Goal: Information Seeking & Learning: Learn about a topic

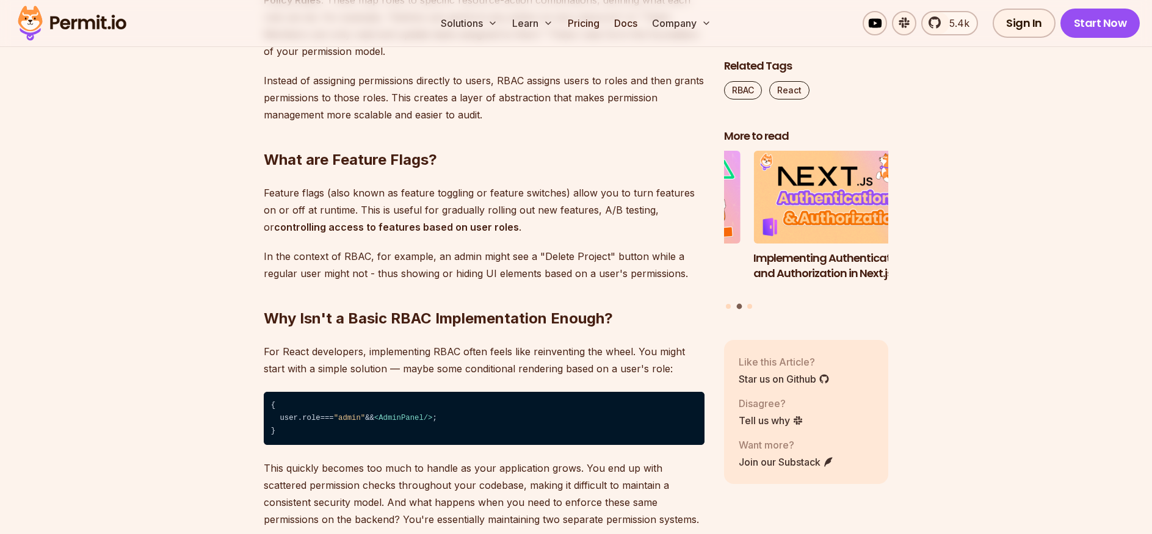
scroll to position [1353, 0]
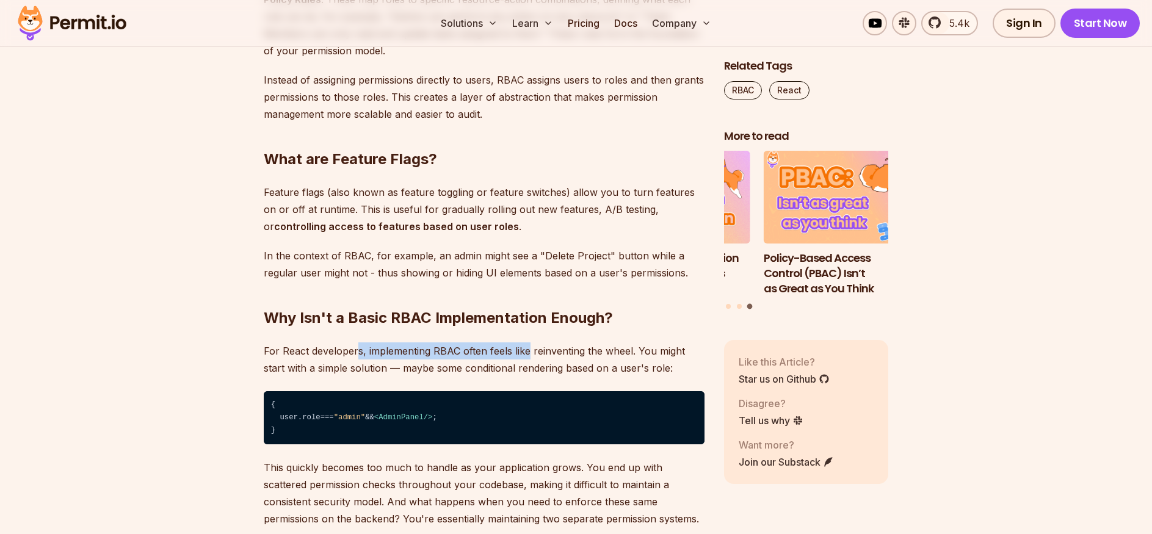
drag, startPoint x: 355, startPoint y: 347, endPoint x: 529, endPoint y: 355, distance: 174.2
click at [529, 355] on p "For React developers, implementing RBAC often feels like reinventing the wheel.…" at bounding box center [484, 359] width 441 height 34
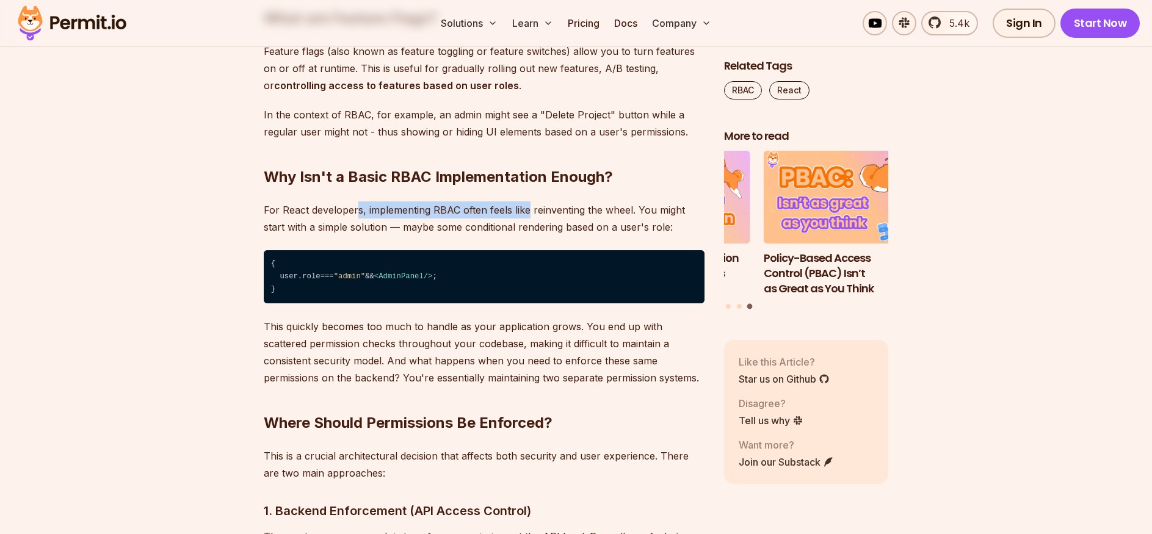
scroll to position [1504, 0]
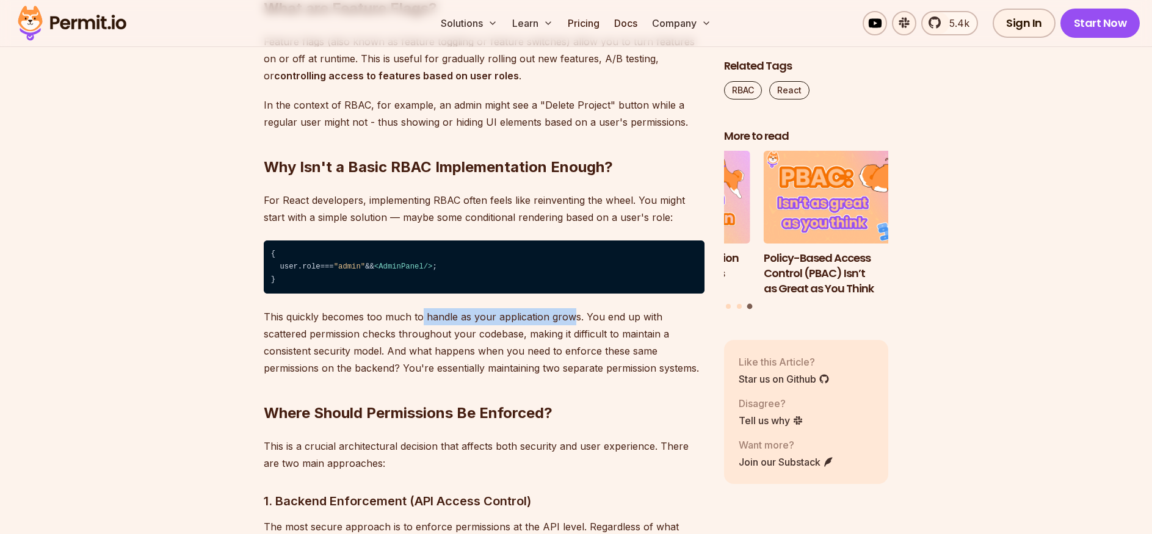
drag, startPoint x: 554, startPoint y: 317, endPoint x: 573, endPoint y: 317, distance: 19.5
click at [573, 317] on p "This quickly becomes too much to handle as your application grows. You end up w…" at bounding box center [484, 342] width 441 height 68
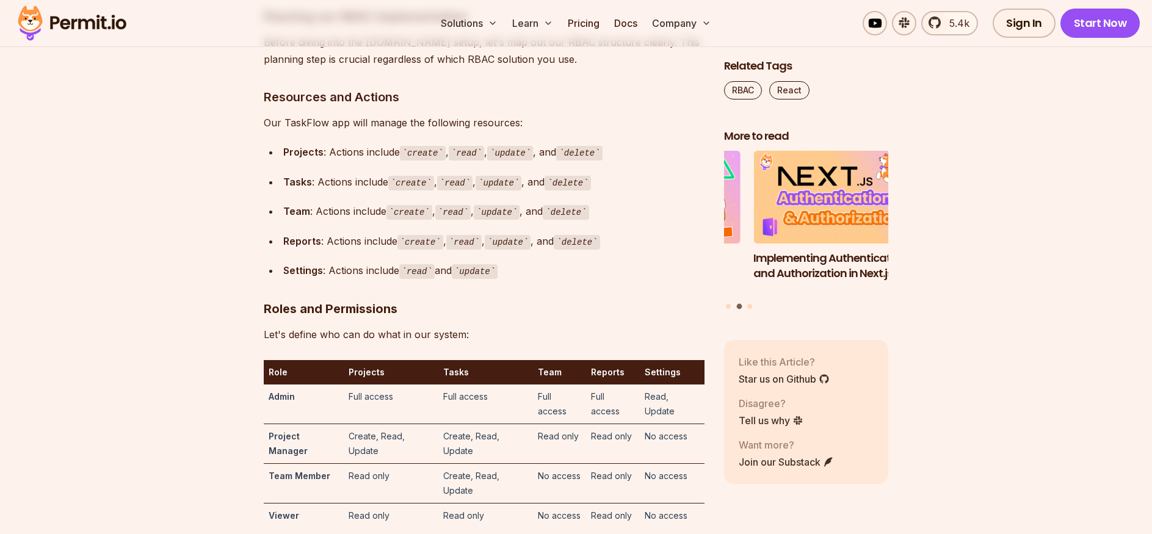
scroll to position [3355, 0]
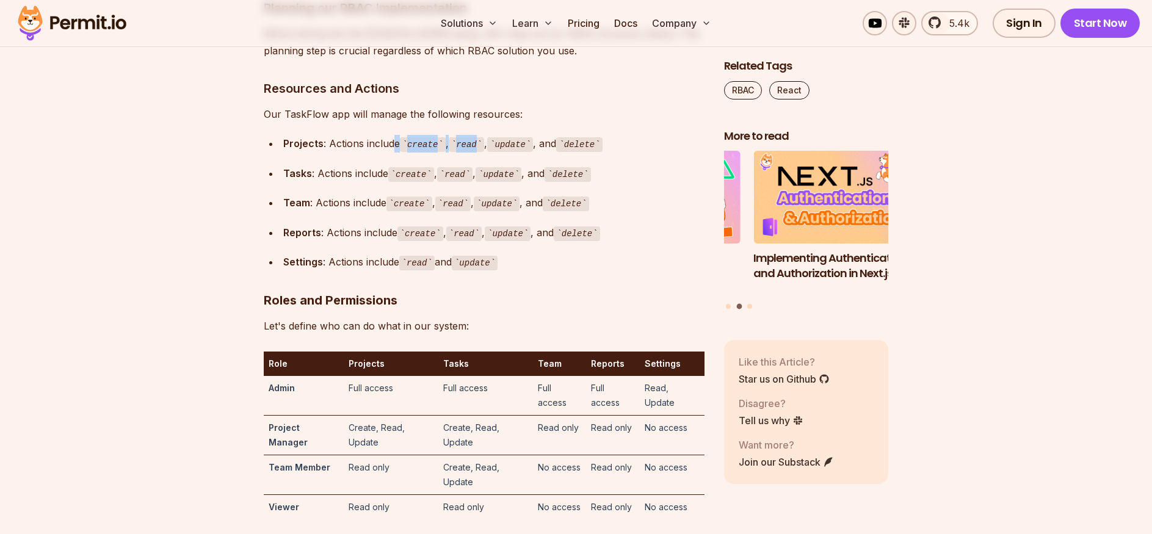
click at [489, 153] on div "Projects : Actions include create , read , update , and delete" at bounding box center [493, 144] width 421 height 18
click at [418, 182] on code "create" at bounding box center [411, 174] width 46 height 15
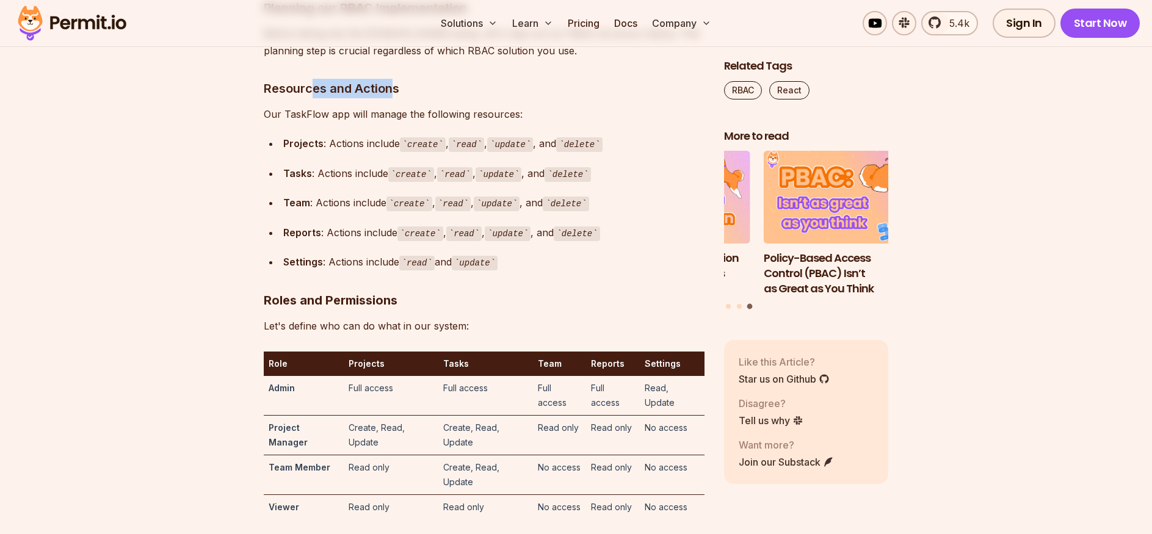
drag, startPoint x: 345, startPoint y: 312, endPoint x: 393, endPoint y: 313, distance: 47.6
click at [393, 98] on h3 "Resources and Actions" at bounding box center [484, 89] width 441 height 20
drag, startPoint x: 276, startPoint y: 340, endPoint x: 352, endPoint y: 341, distance: 76.3
click at [349, 123] on p "Our TaskFlow app will manage the following resources:" at bounding box center [484, 114] width 441 height 17
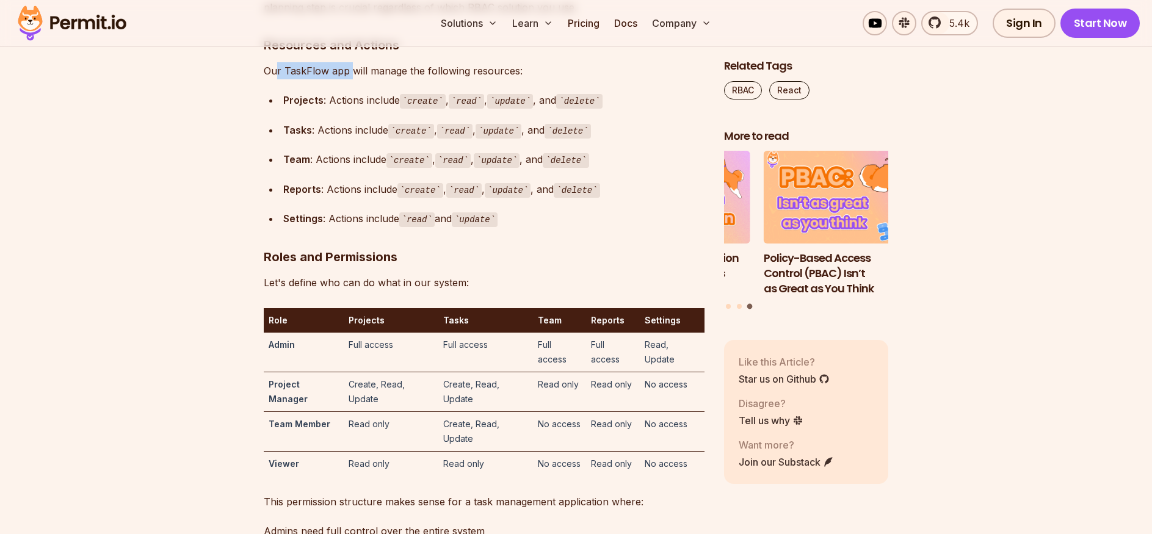
scroll to position [3400, 0]
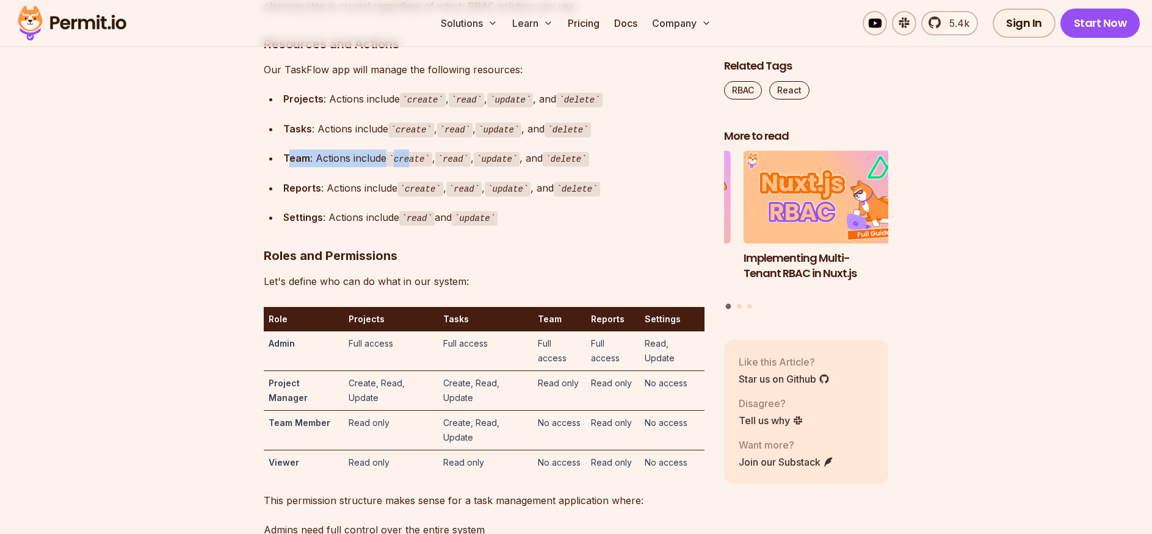
drag, startPoint x: 327, startPoint y: 388, endPoint x: 418, endPoint y: 387, distance: 90.9
click at [414, 167] on div "Team : Actions include create , read , update , and delete" at bounding box center [493, 159] width 421 height 18
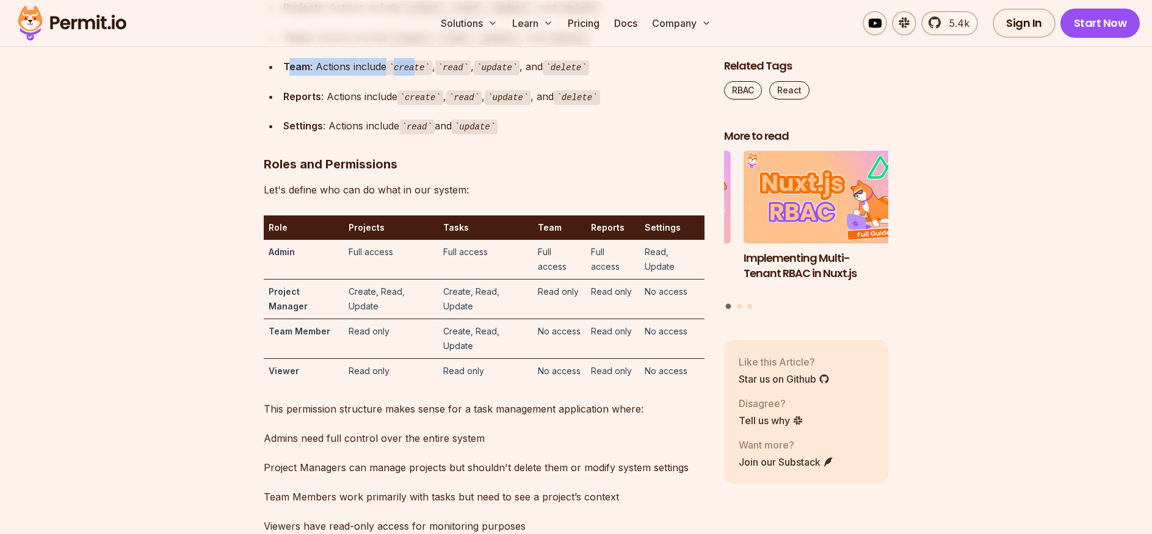
scroll to position [3542, 0]
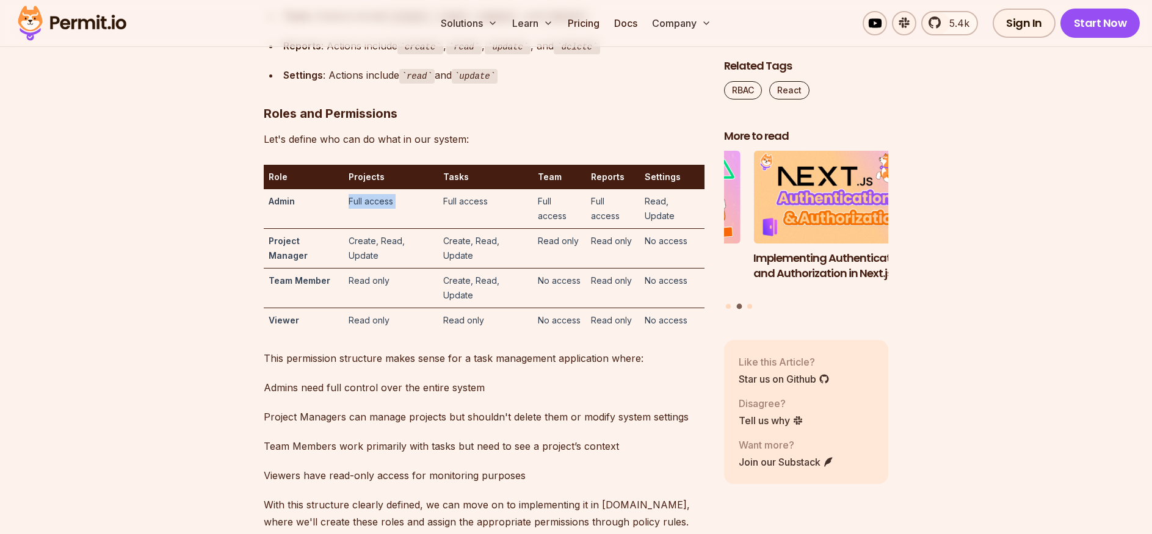
click at [439, 229] on tr "Admin Full access Full access Full access Full access Read, Update" at bounding box center [484, 209] width 441 height 40
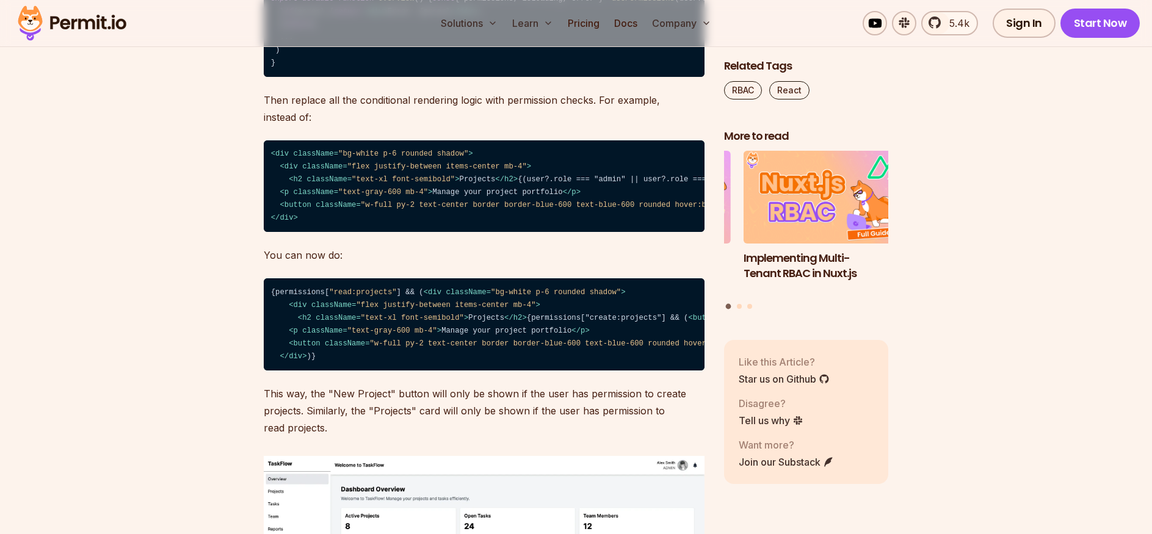
scroll to position [9985, 0]
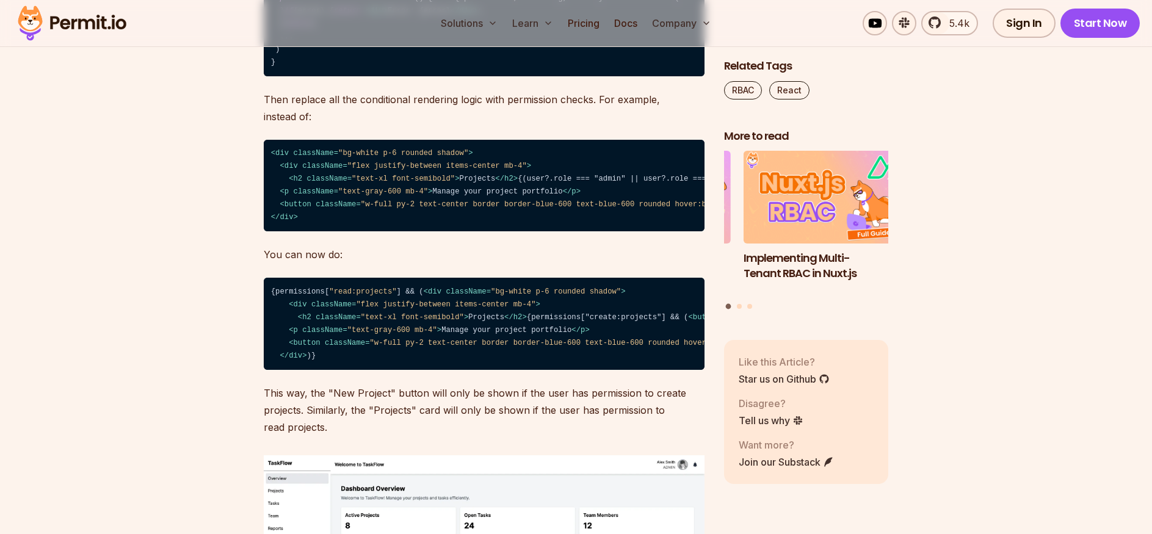
drag, startPoint x: 321, startPoint y: 297, endPoint x: 390, endPoint y: 292, distance: 69.2
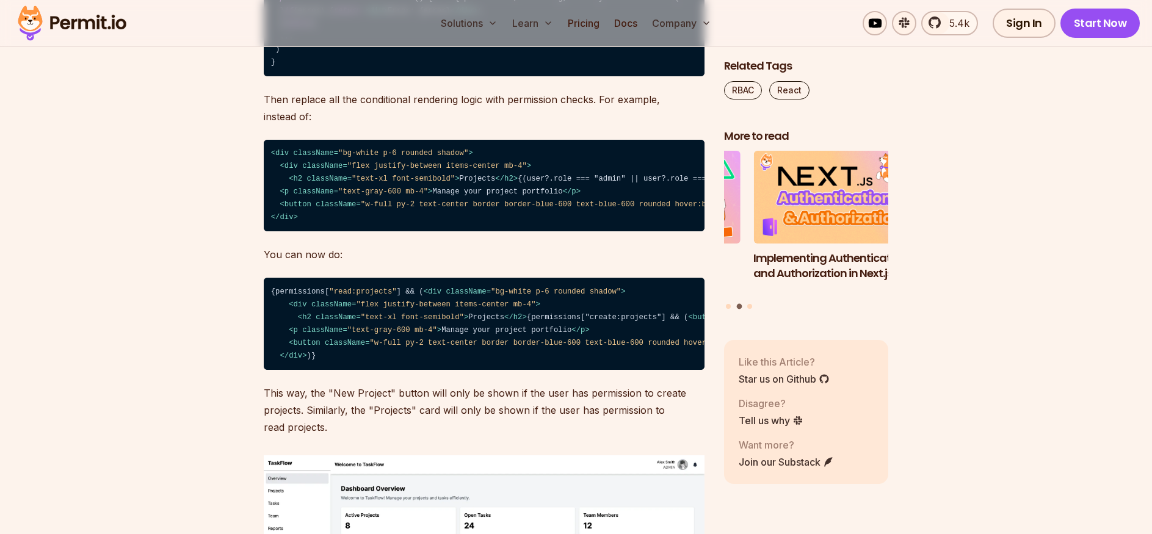
drag, startPoint x: 415, startPoint y: 348, endPoint x: 513, endPoint y: 352, distance: 98.4
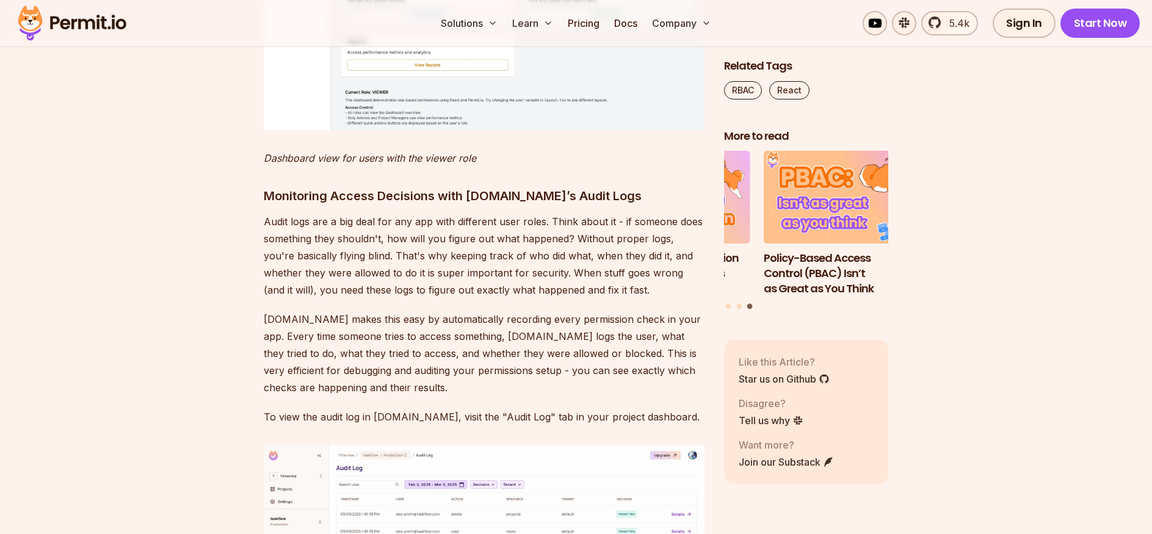
scroll to position [11430, 0]
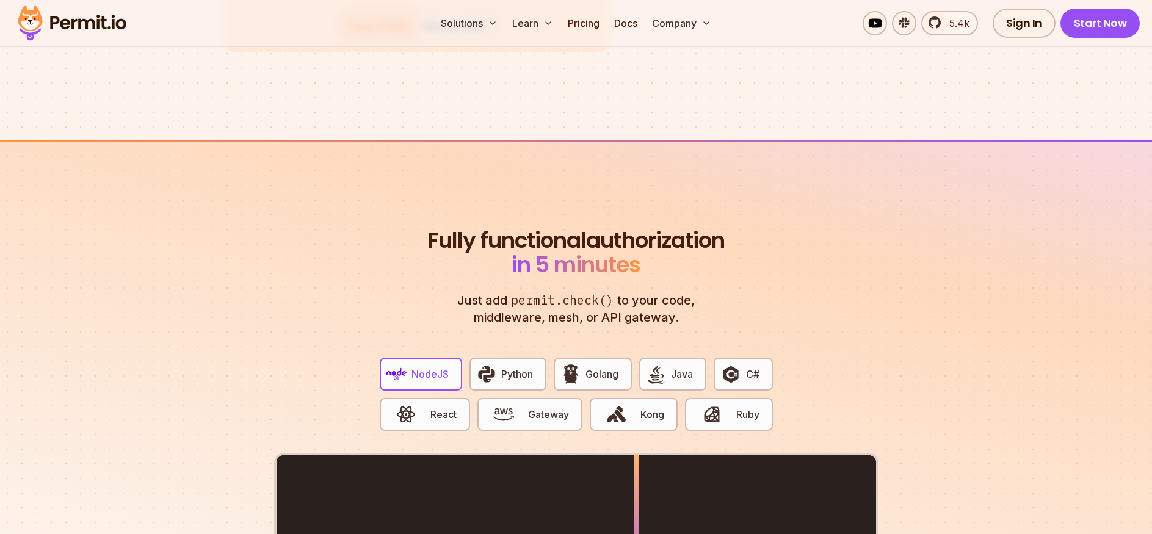
scroll to position [2391, 0]
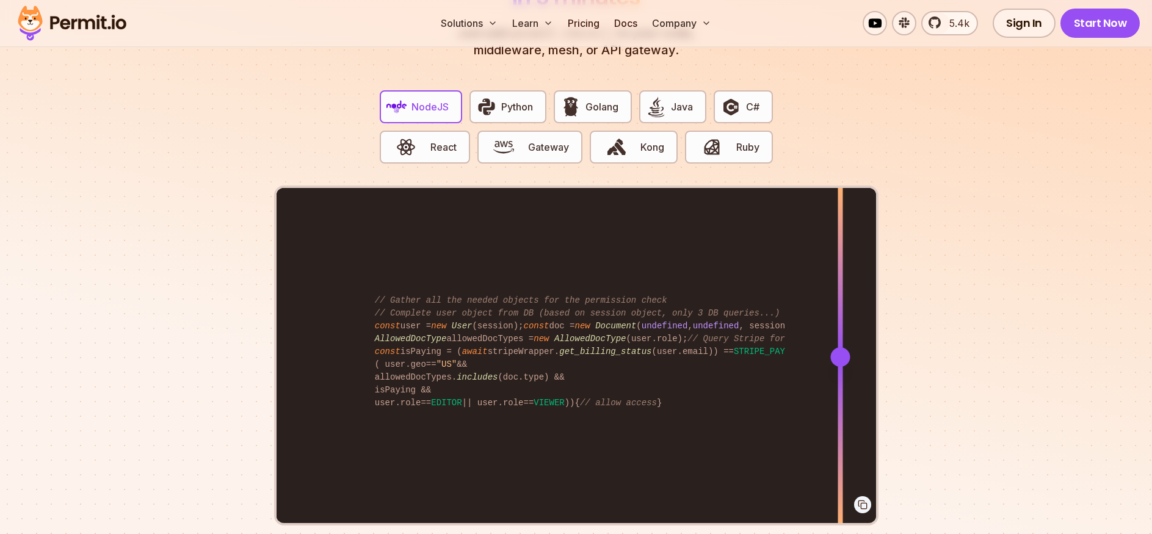
drag, startPoint x: 638, startPoint y: 340, endPoint x: 840, endPoint y: 388, distance: 207.1
click at [840, 388] on div at bounding box center [839, 356] width 5 height 337
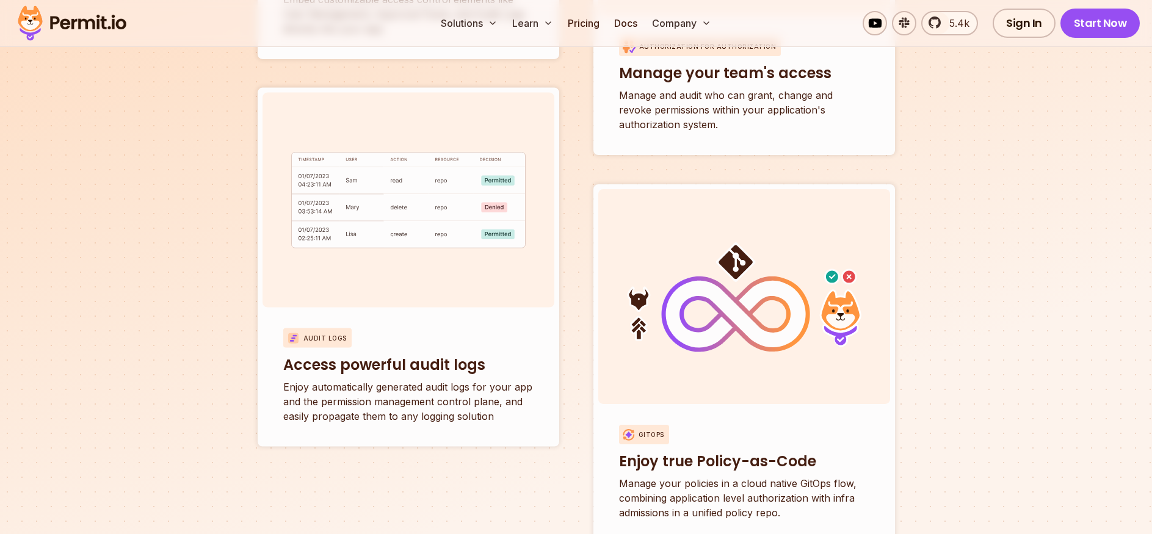
scroll to position [4790, 0]
